Goal: Task Accomplishment & Management: Manage account settings

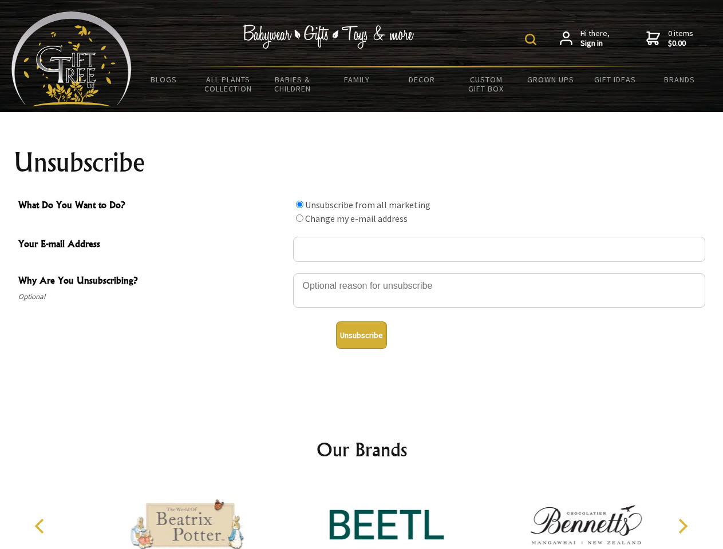
click at [532, 39] on img at bounding box center [530, 39] width 11 height 11
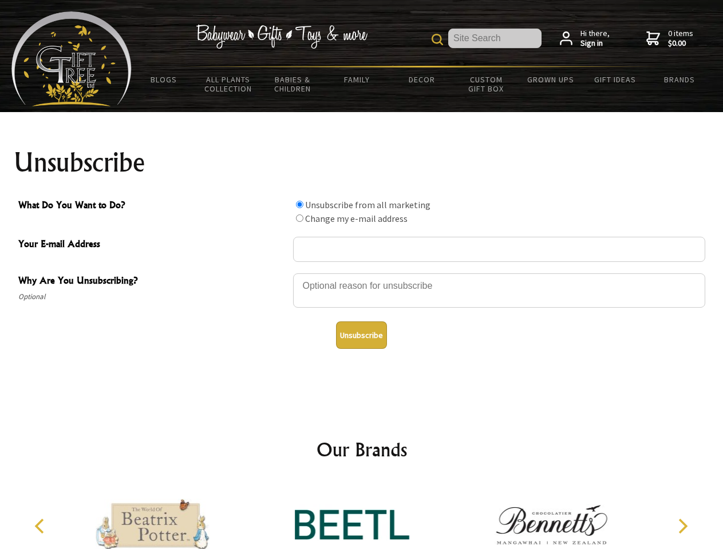
click at [362, 273] on div at bounding box center [499, 292] width 412 height 40
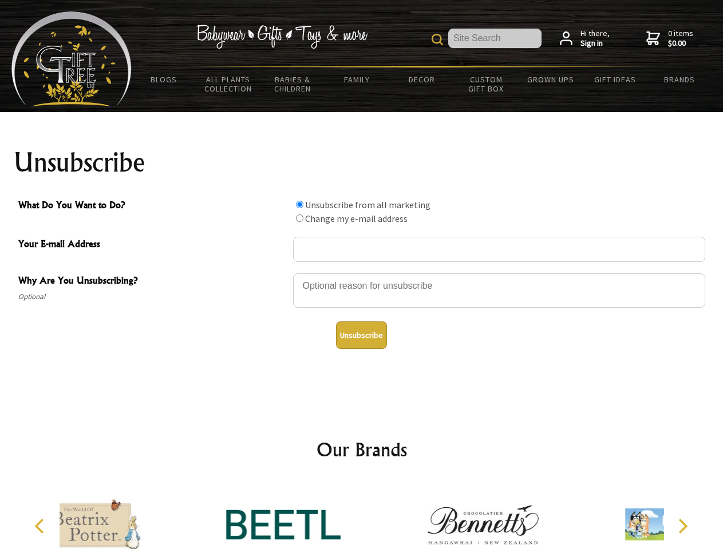
click at [299, 204] on input "What Do You Want to Do?" at bounding box center [299, 204] width 7 height 7
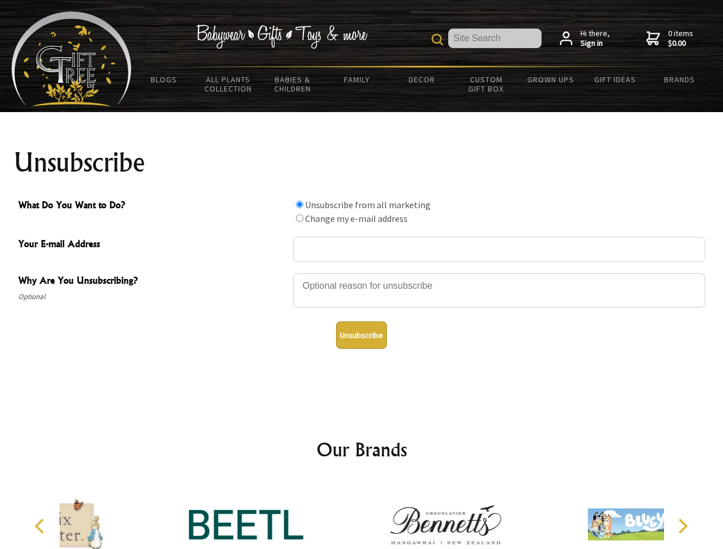
click at [299, 218] on input "What Do You Want to Do?" at bounding box center [299, 218] width 7 height 7
radio input "true"
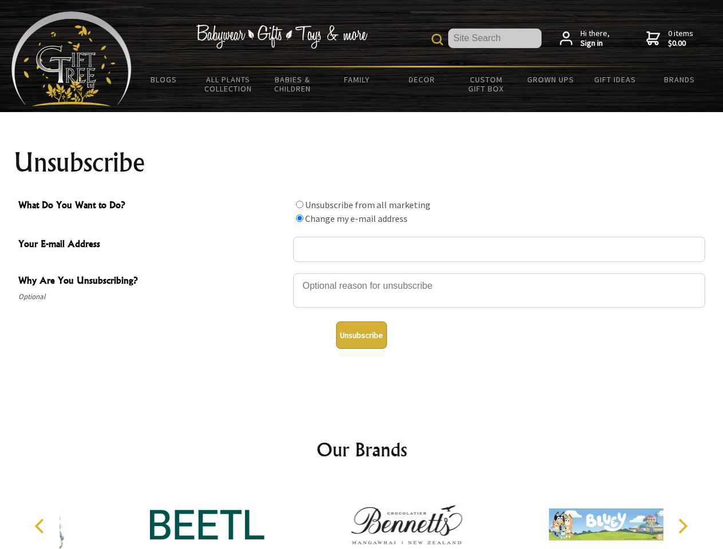
click at [361, 335] on button "Unsubscribe" at bounding box center [361, 335] width 51 height 27
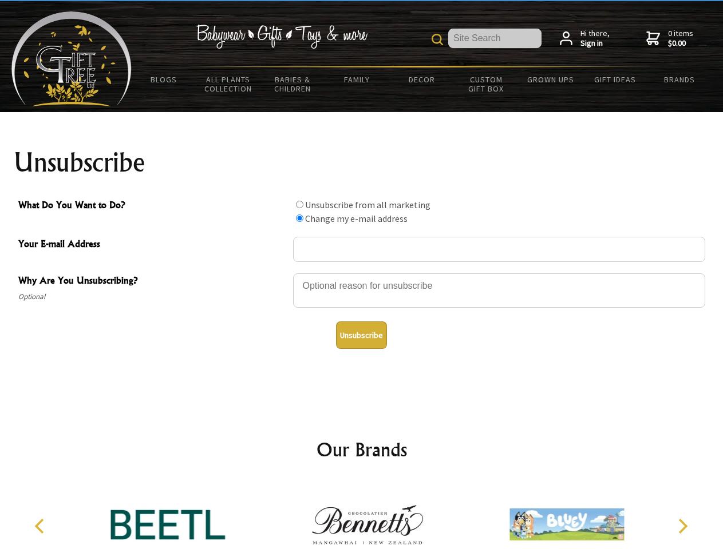
click at [41, 527] on icon "Previous" at bounding box center [40, 526] width 15 height 15
click at [682, 527] on icon "Next" at bounding box center [681, 526] width 15 height 15
